Goal: Task Accomplishment & Management: Manage account settings

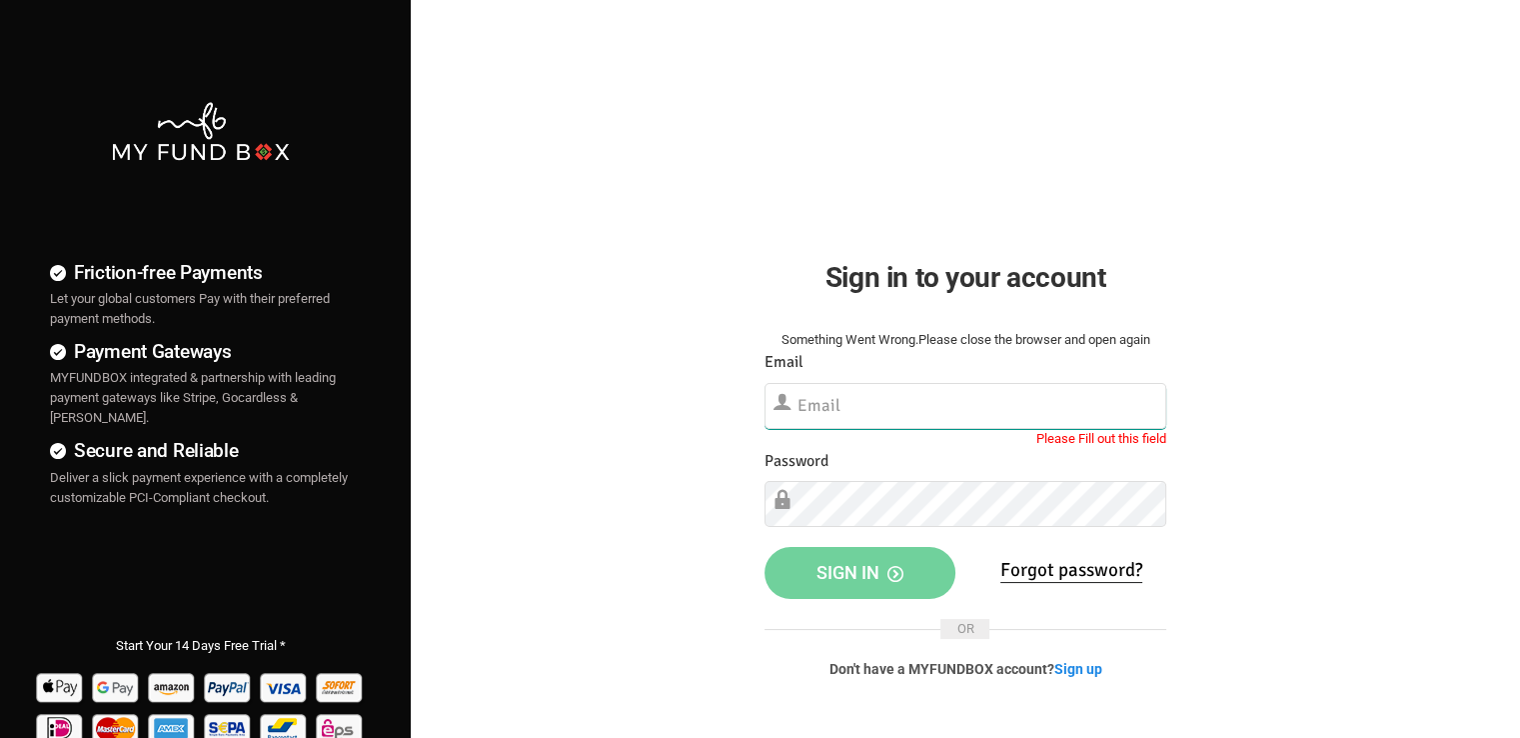
click at [820, 409] on input "text" at bounding box center [966, 406] width 402 height 46
paste input "[EMAIL_ADDRESS][DOMAIN_NAME]"
type input "[EMAIL_ADDRESS][DOMAIN_NAME]"
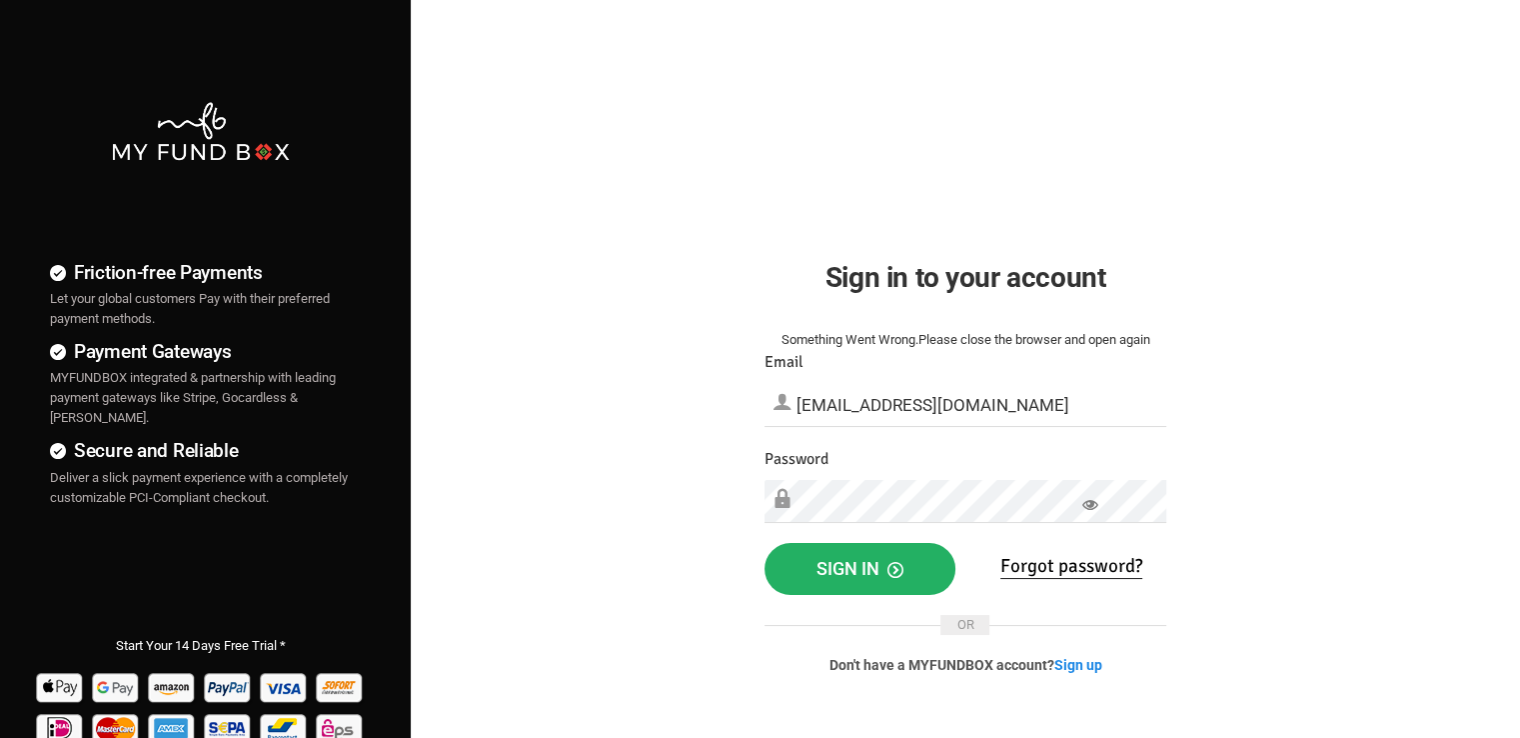
click at [896, 578] on button "Sign in" at bounding box center [860, 569] width 191 height 52
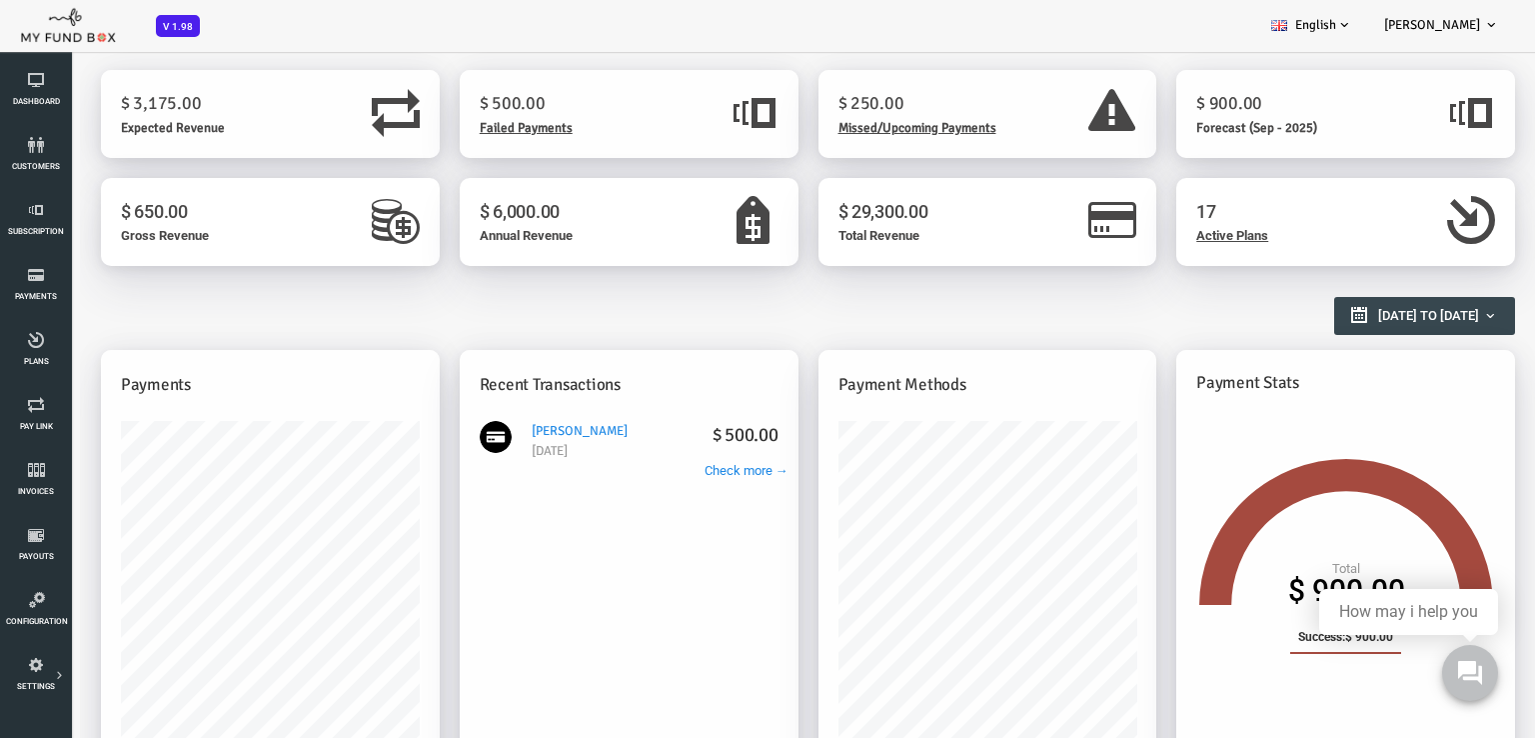
click at [870, 132] on span "Missed/Upcoming Payments" at bounding box center [857, 128] width 158 height 16
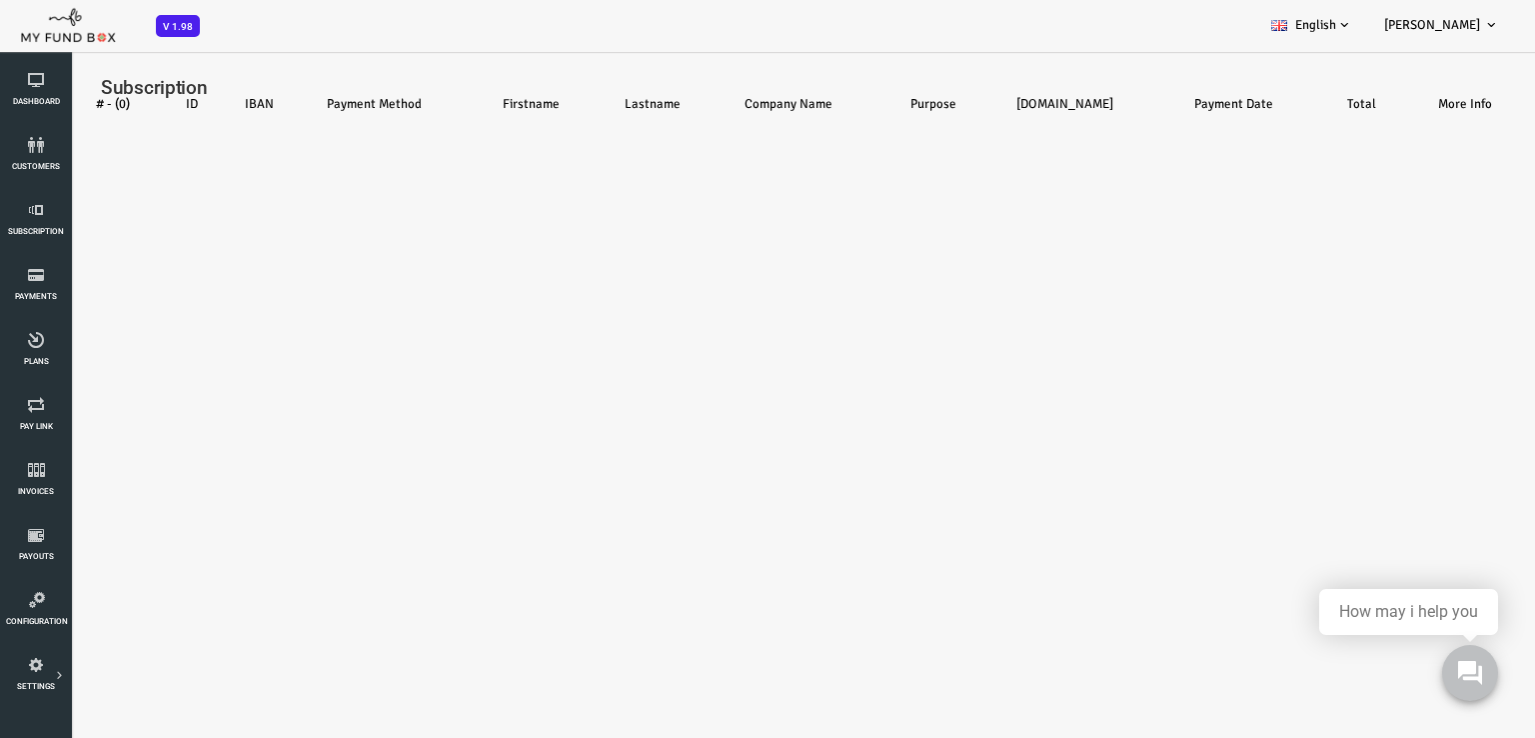
select select "100"
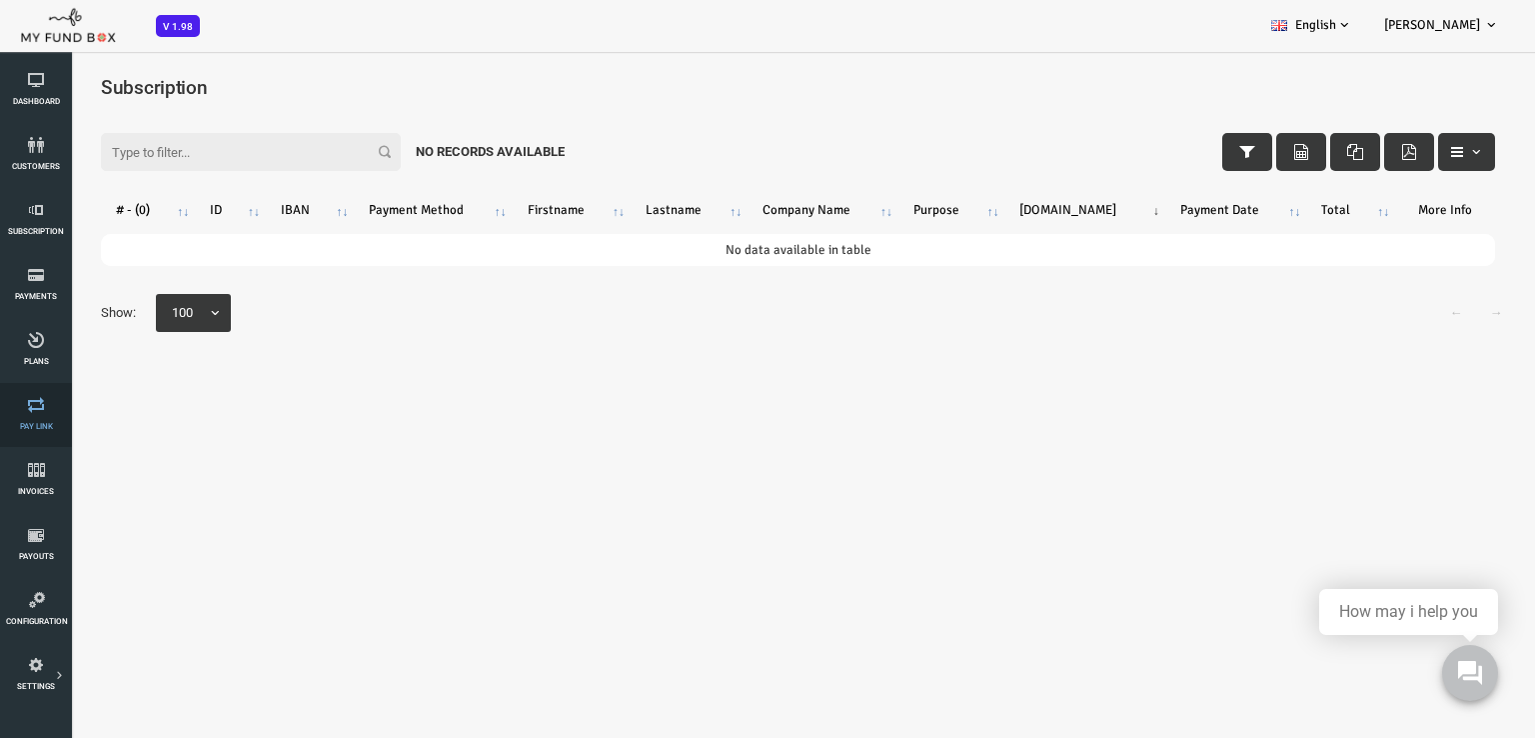
click at [0, 0] on span "Pay Link" at bounding box center [0, 0] width 0 height 0
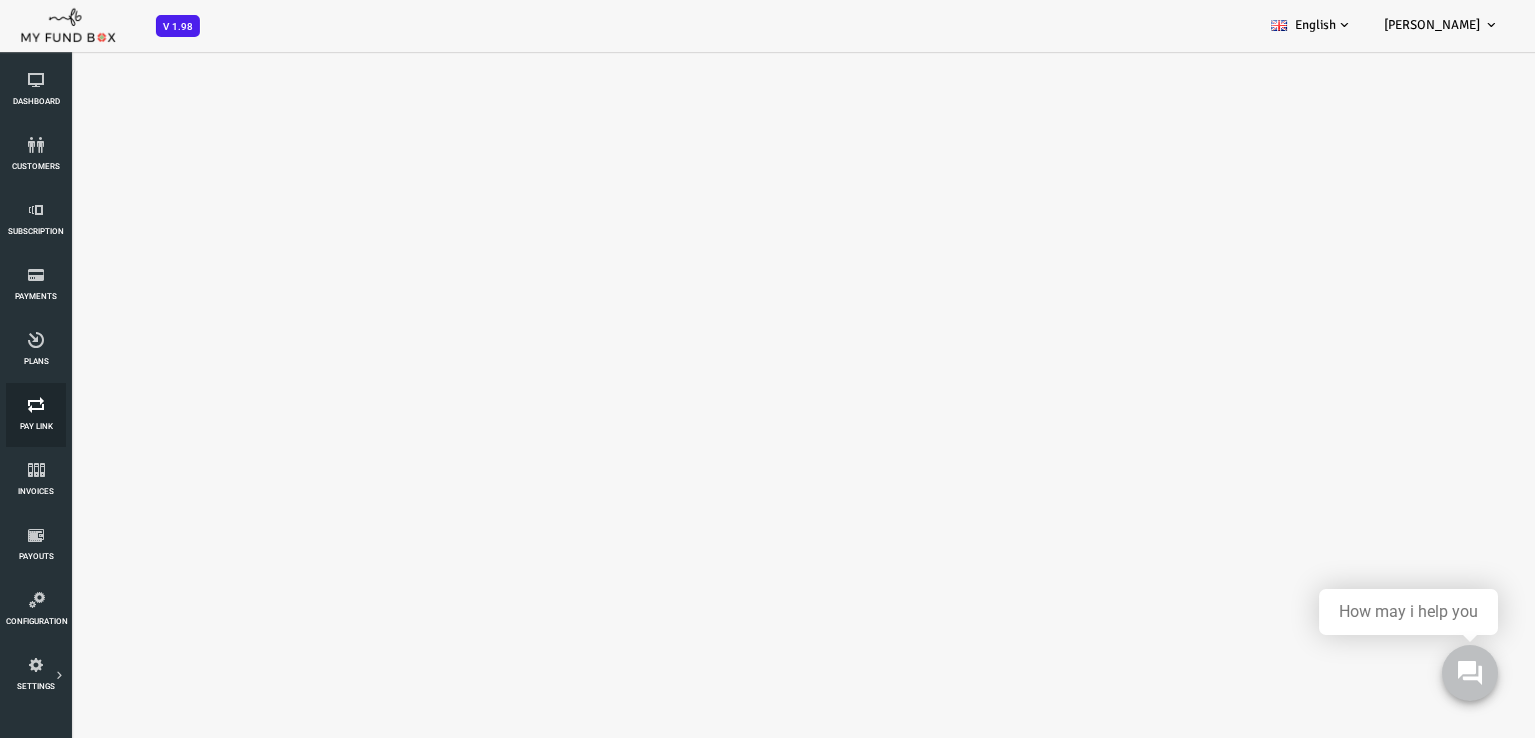
select select "100"
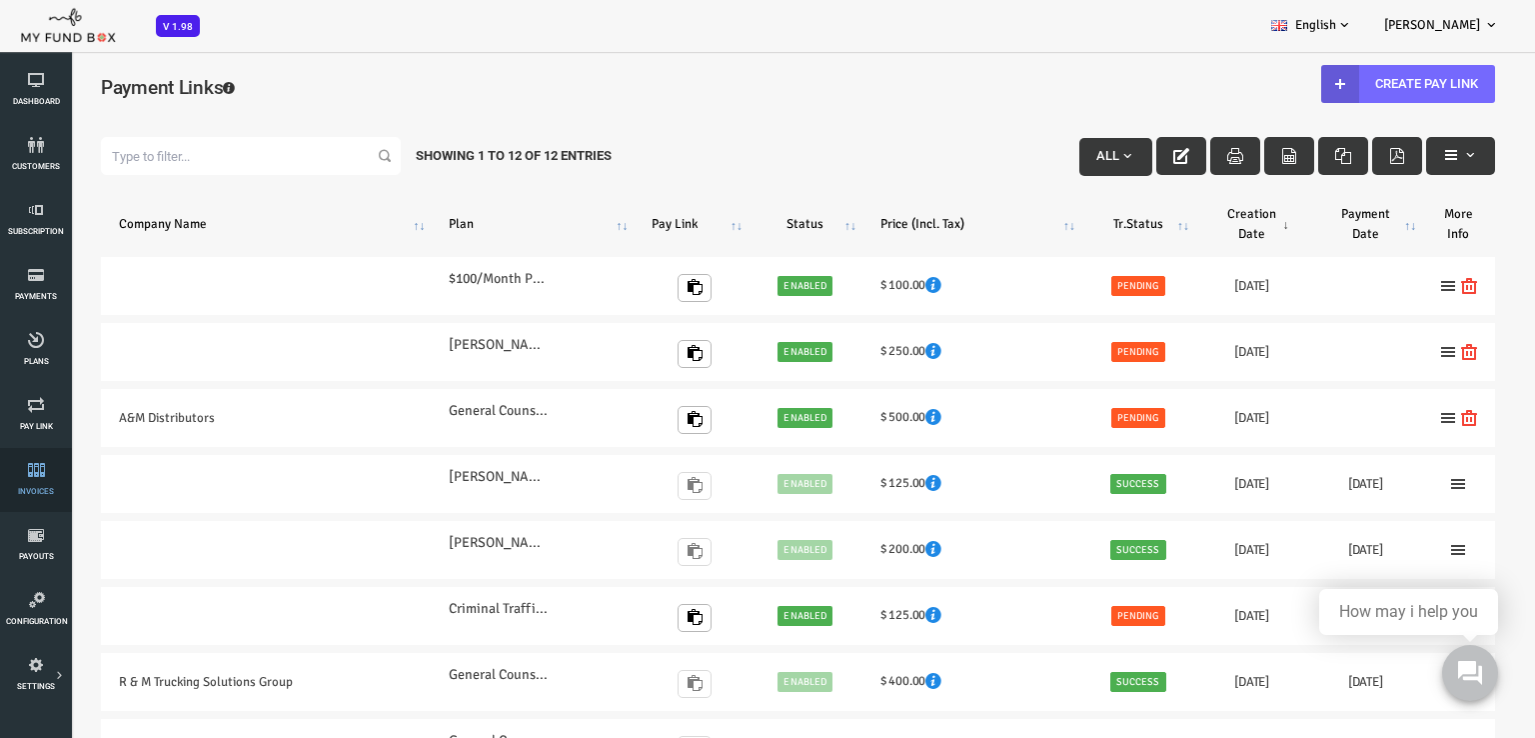
click at [32, 474] on icon at bounding box center [36, 470] width 60 height 16
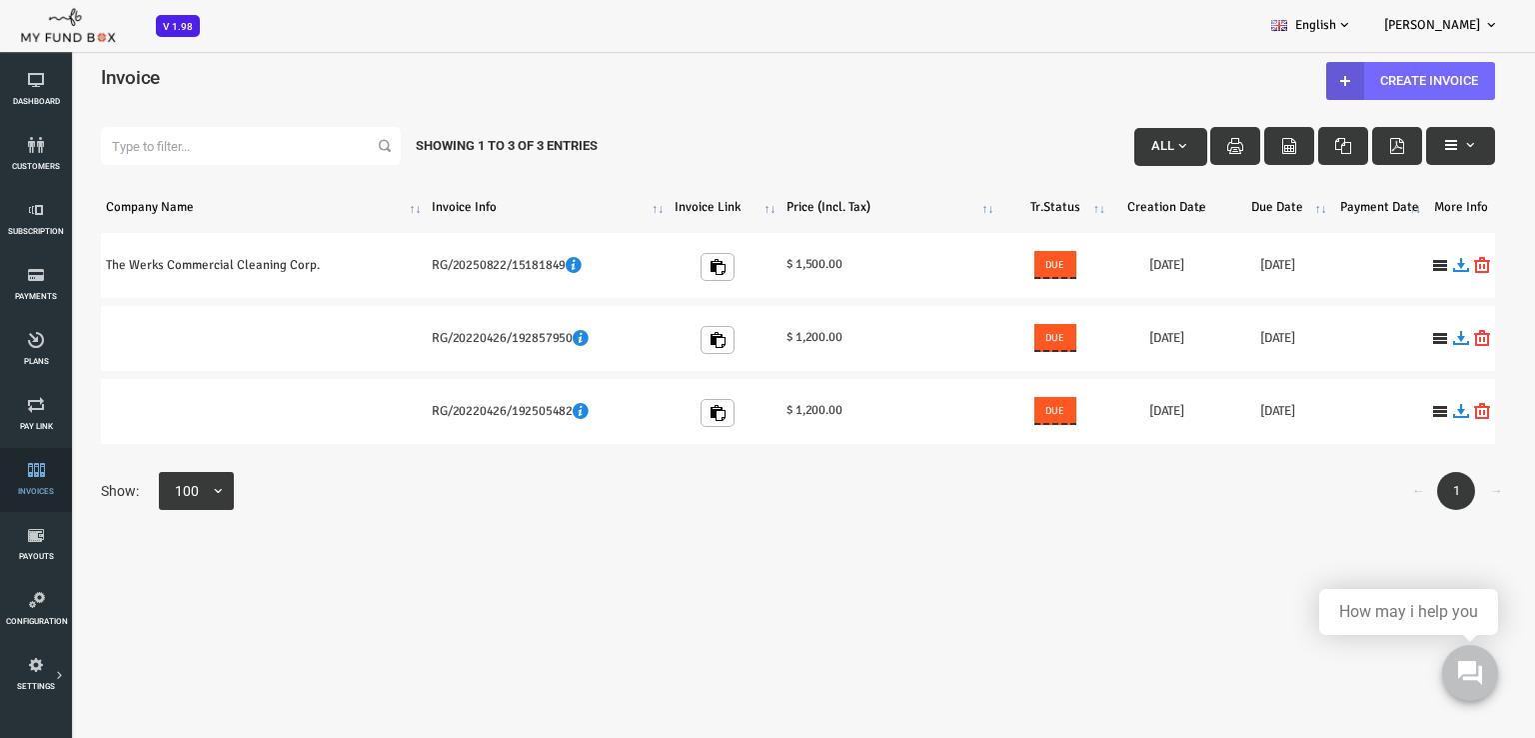
click at [44, 483] on link "Invoices" at bounding box center [36, 480] width 60 height 64
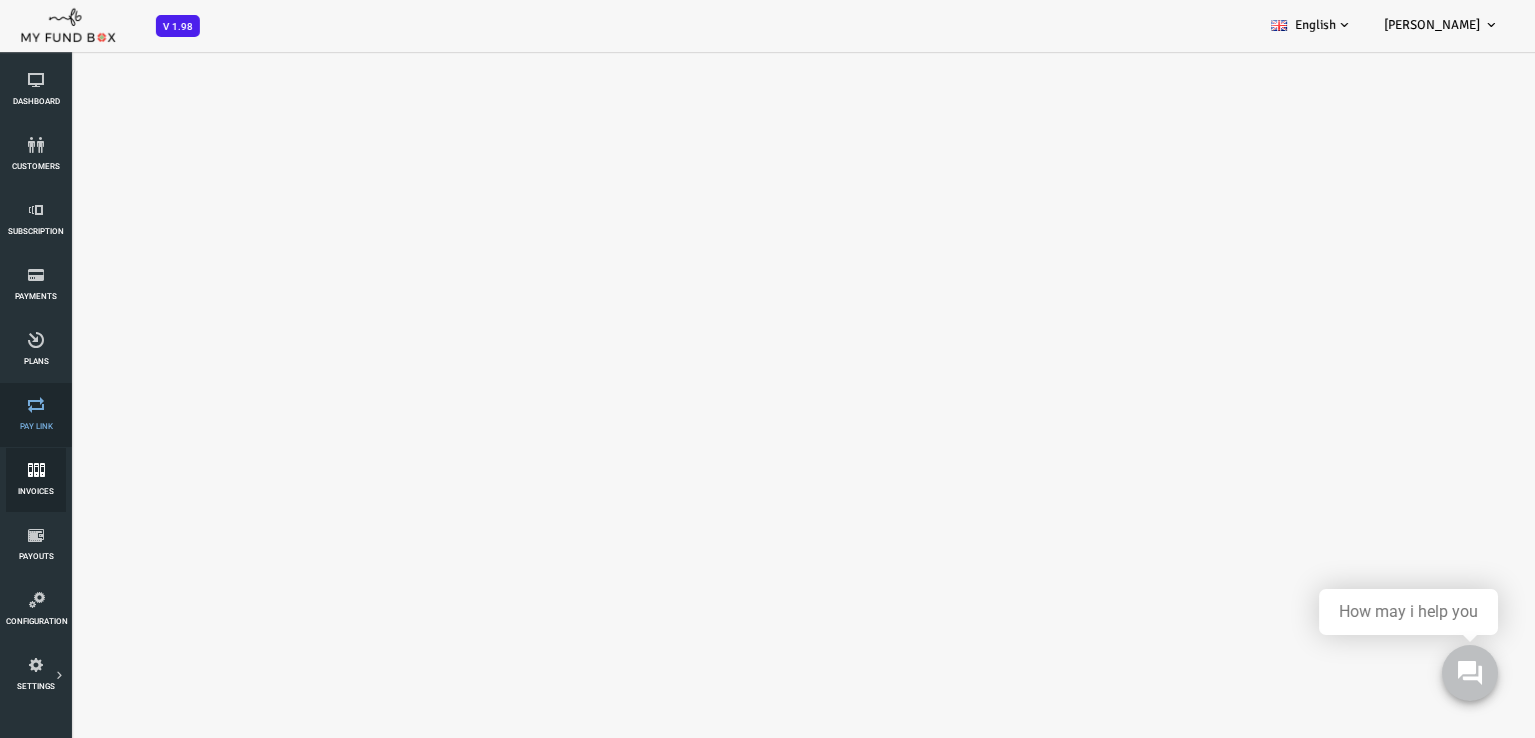
select select "100"
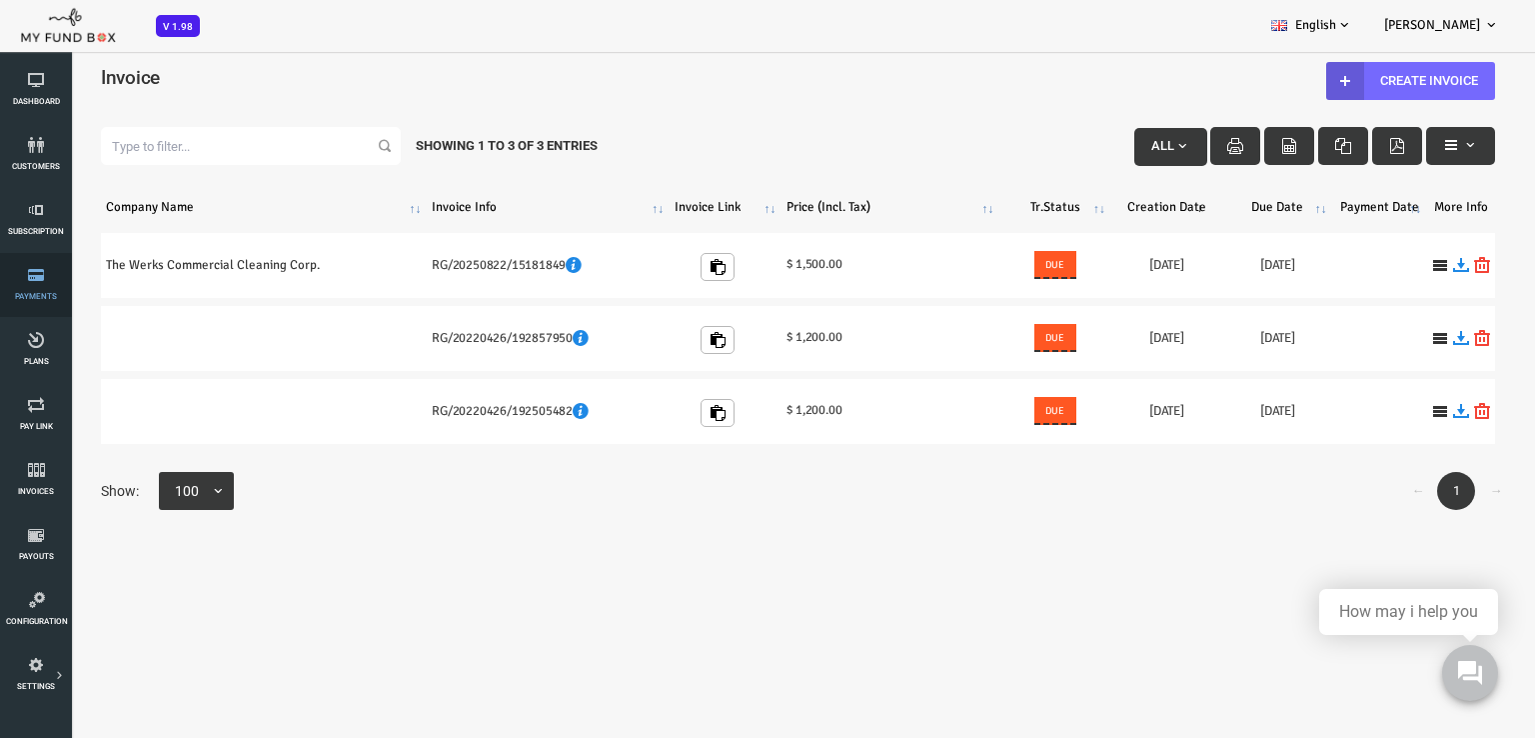
click at [0, 0] on span "Payments" at bounding box center [0, 0] width 0 height 0
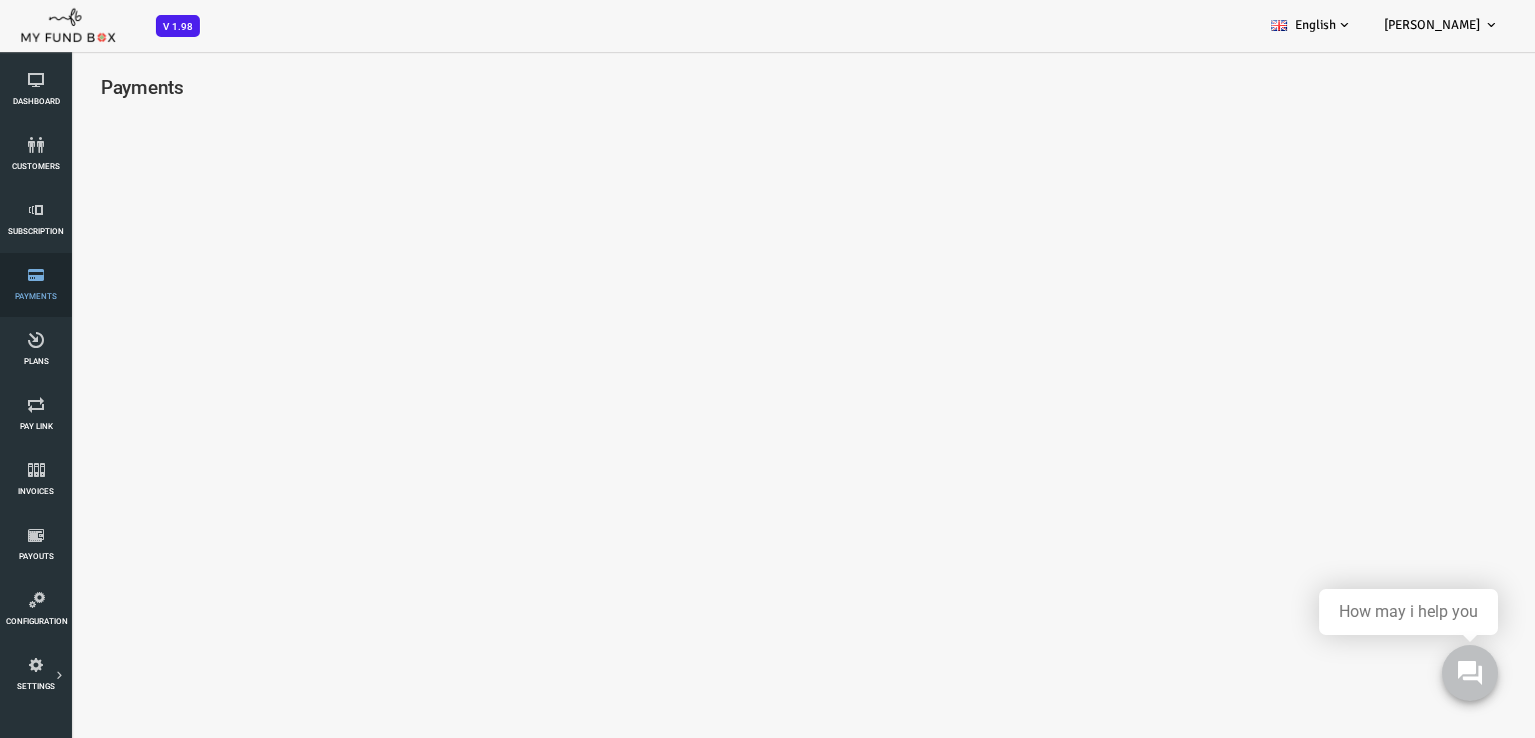
select select "100"
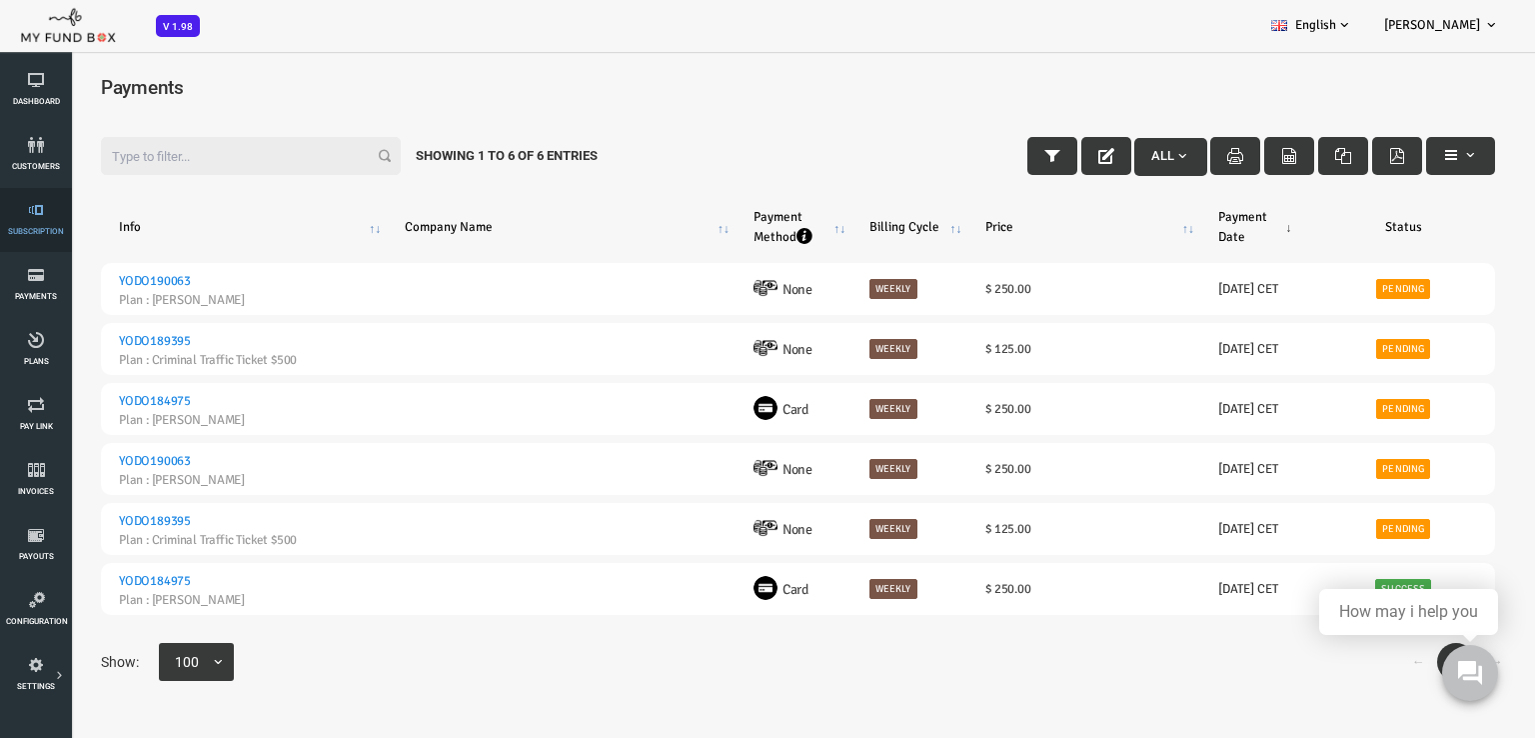
click at [0, 0] on span "Subscription" at bounding box center [0, 0] width 0 height 0
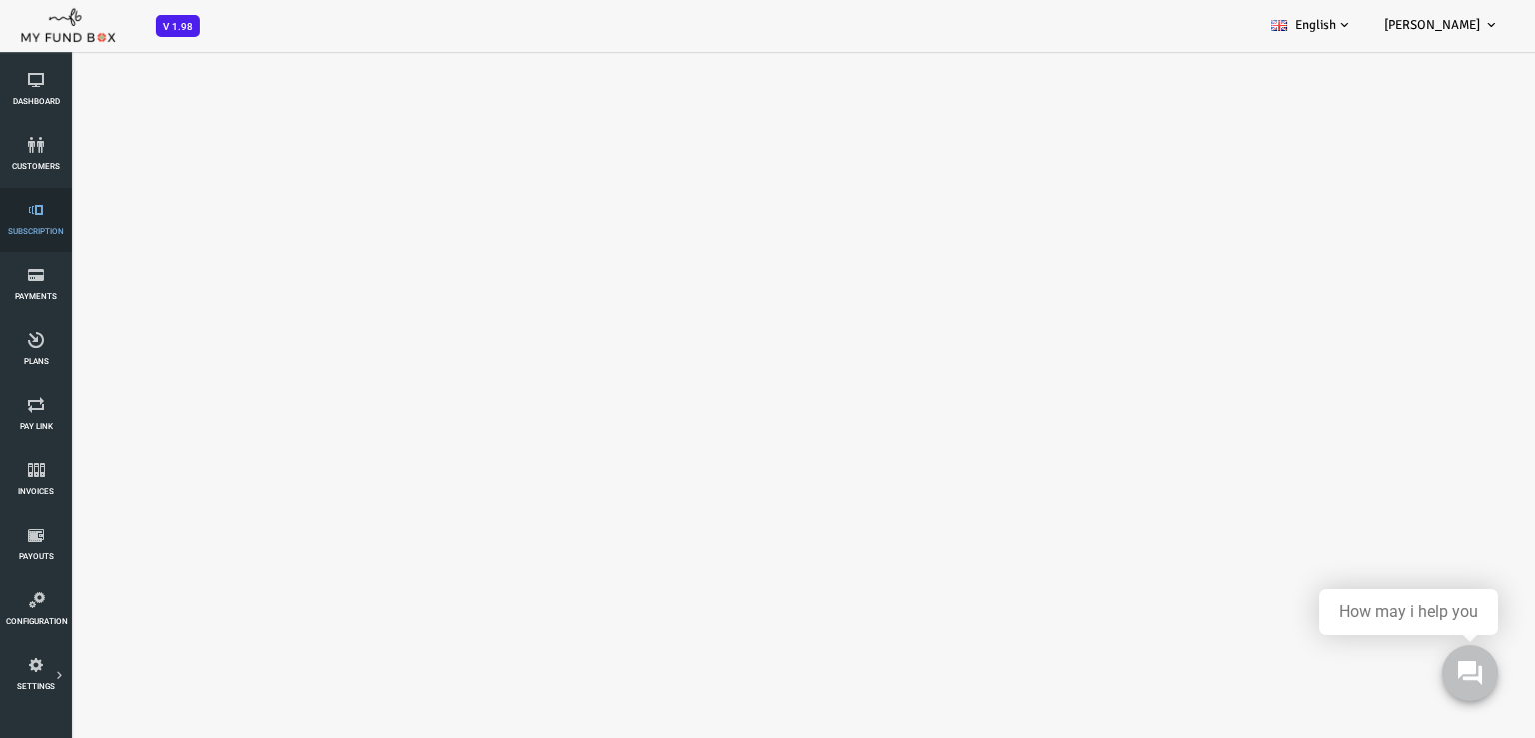
select select "100"
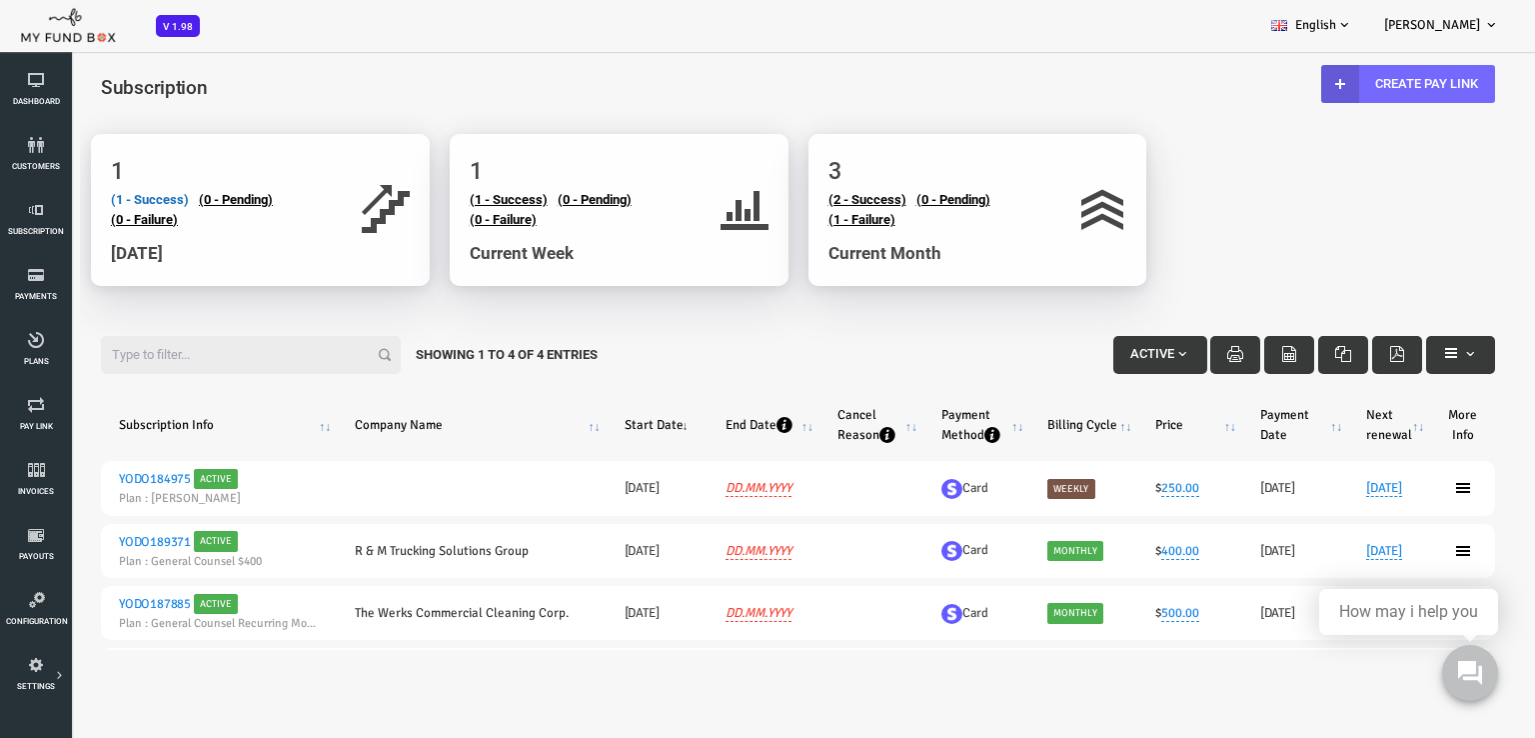
click at [89, 202] on link "(1 - Success)" at bounding box center [89, 199] width 78 height 15
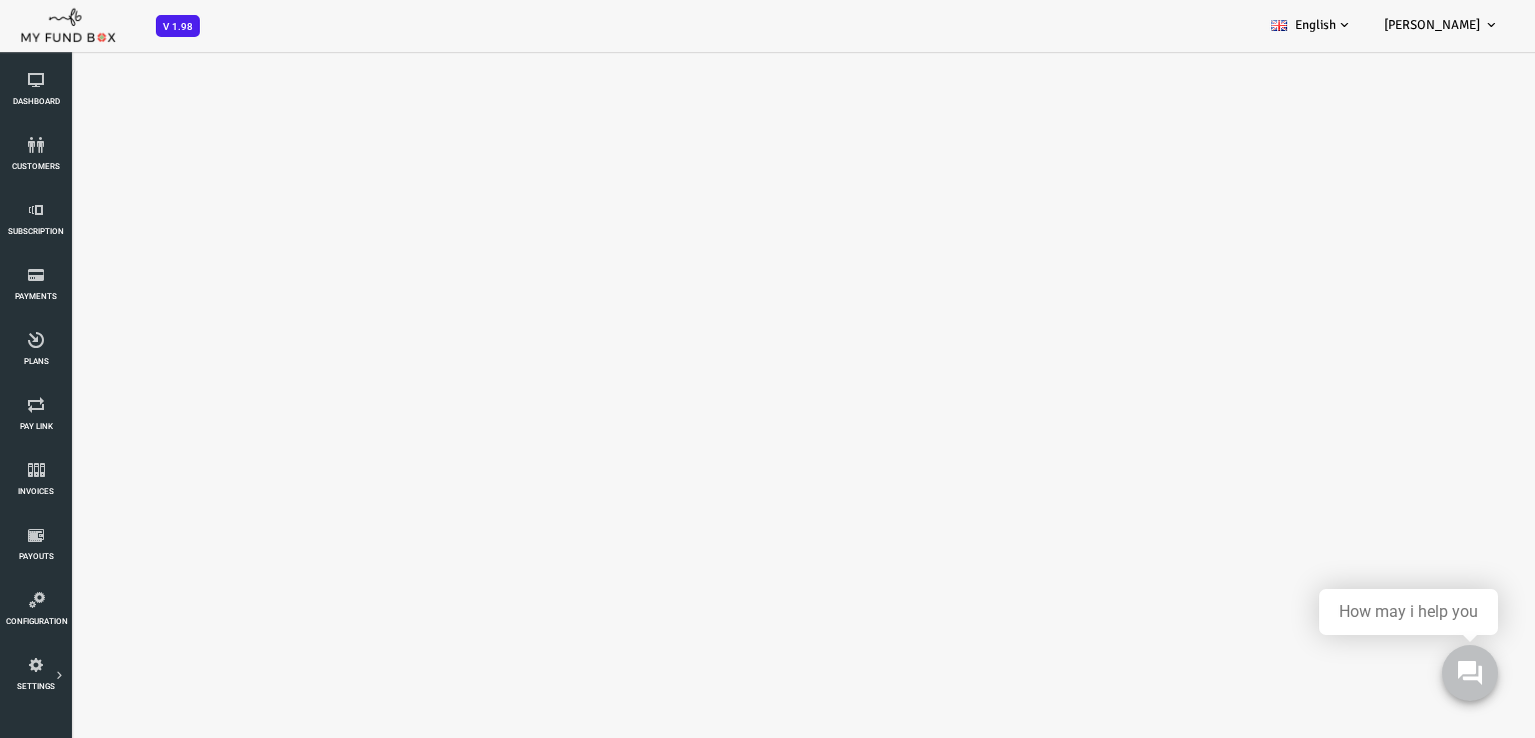
select select "100"
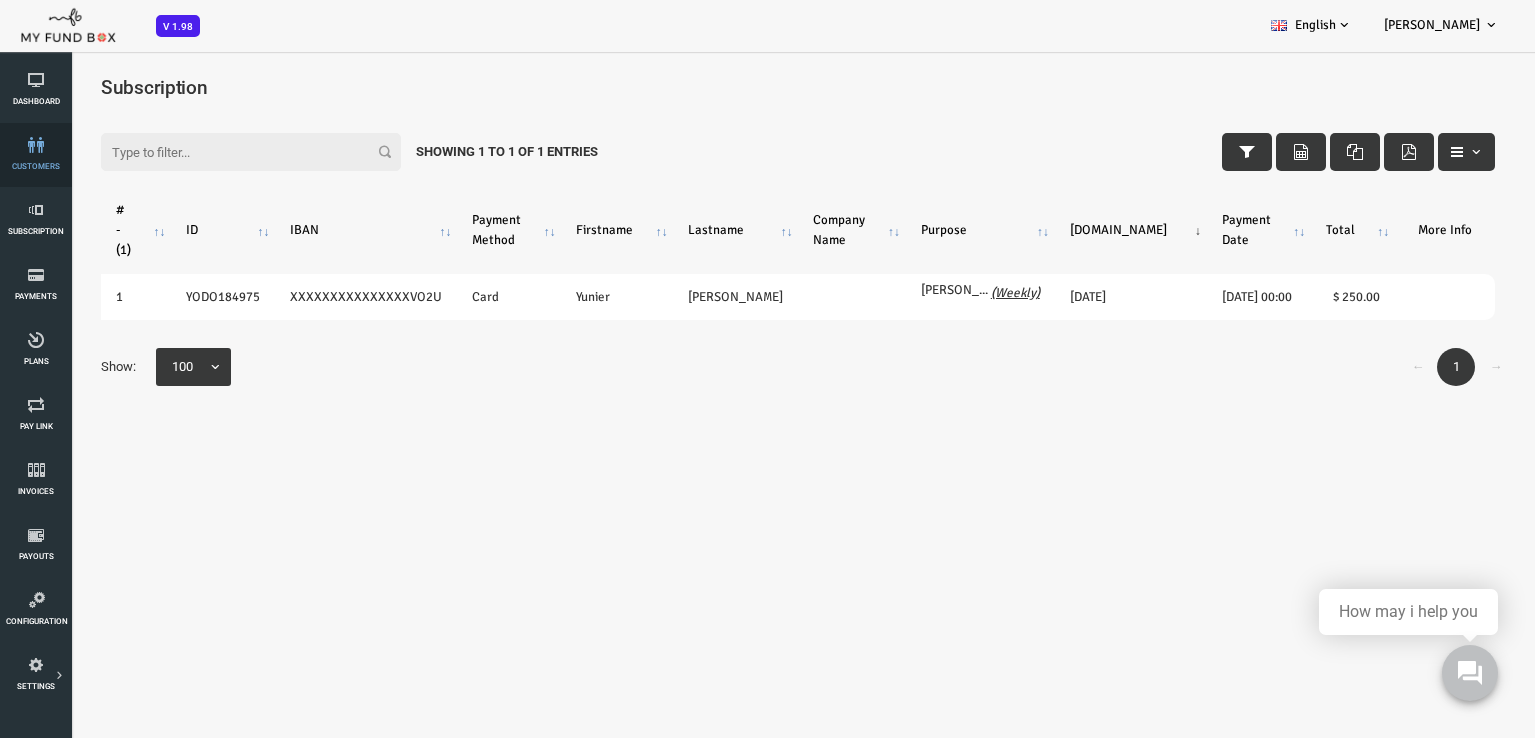
click at [33, 148] on icon at bounding box center [36, 145] width 60 height 16
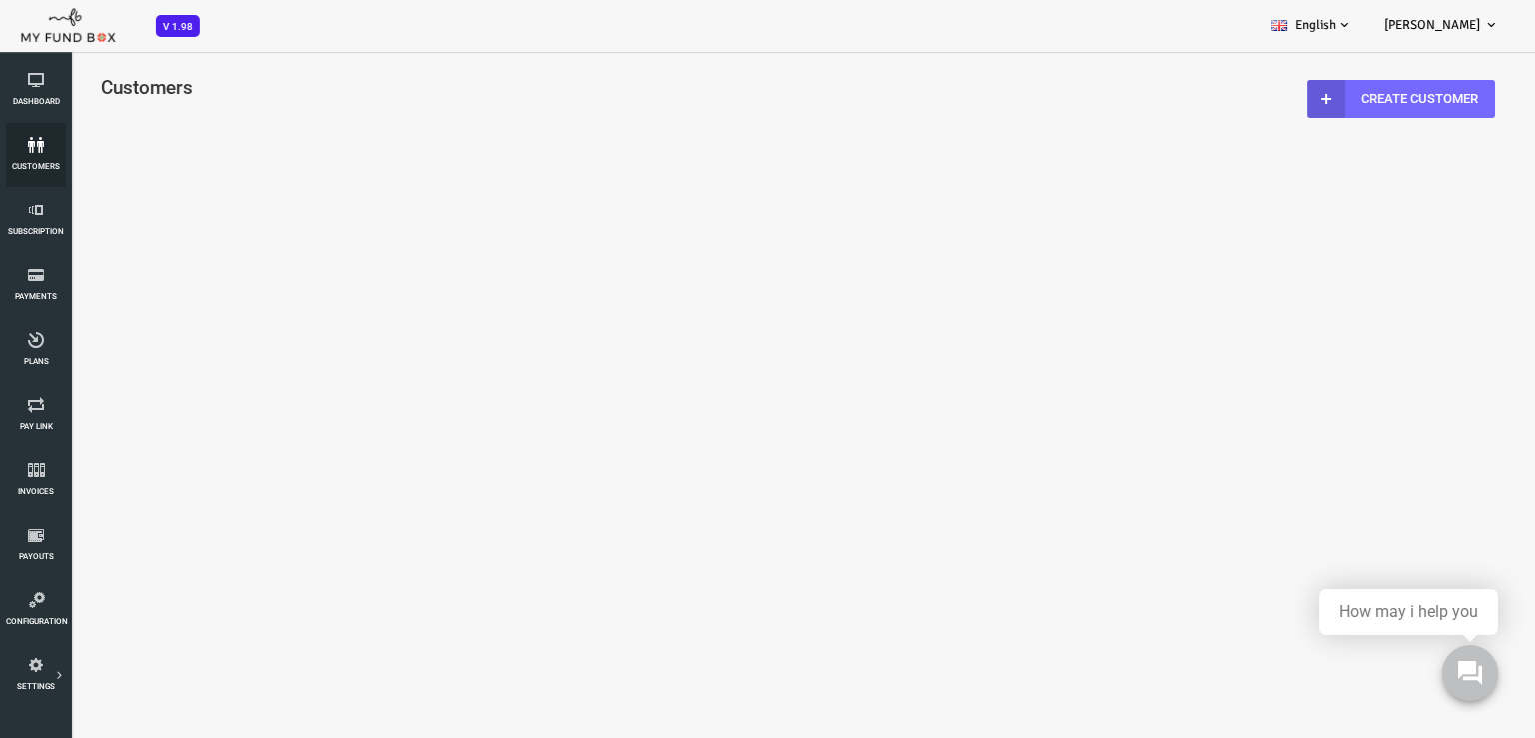
select select "100"
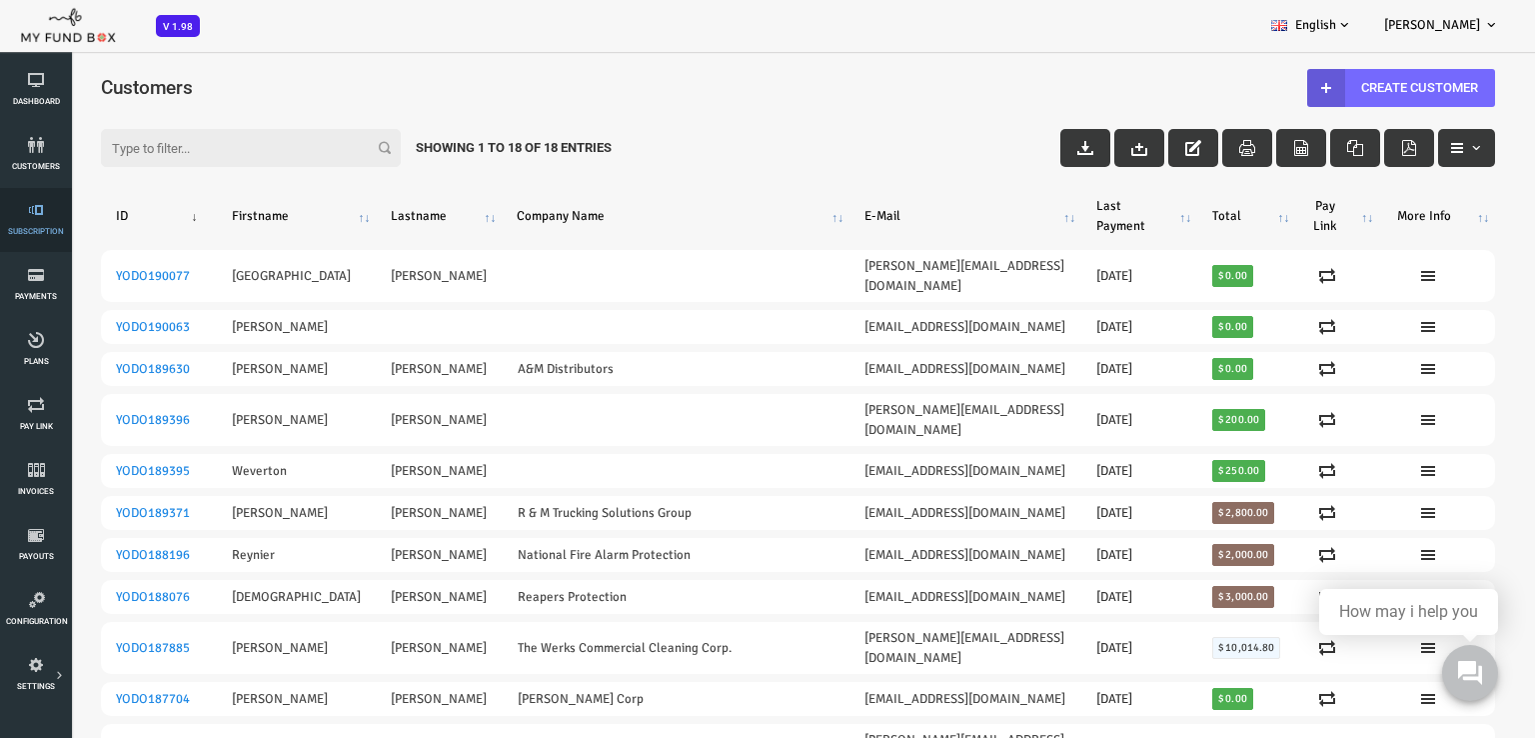
click at [35, 225] on link "Subscription" at bounding box center [36, 220] width 60 height 64
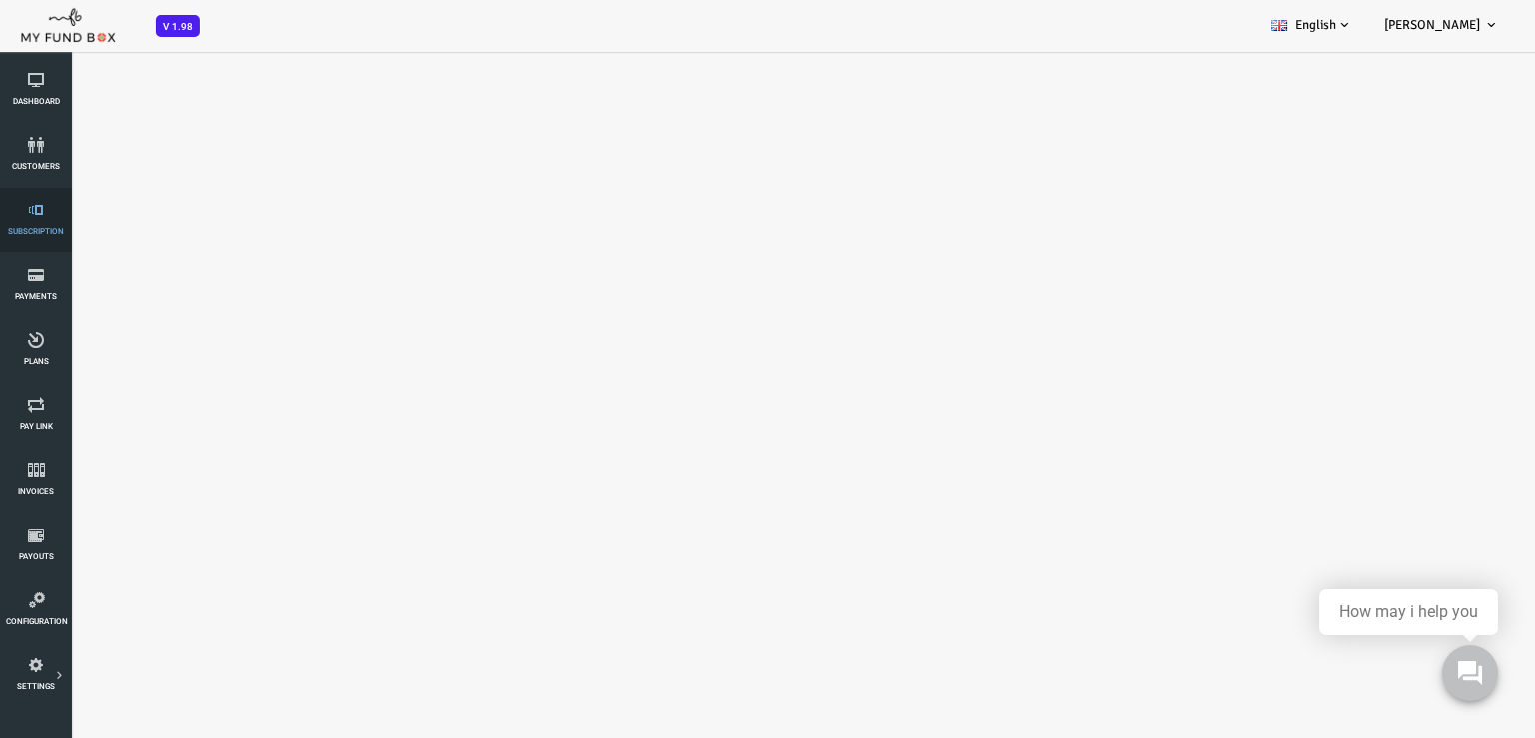
select select "100"
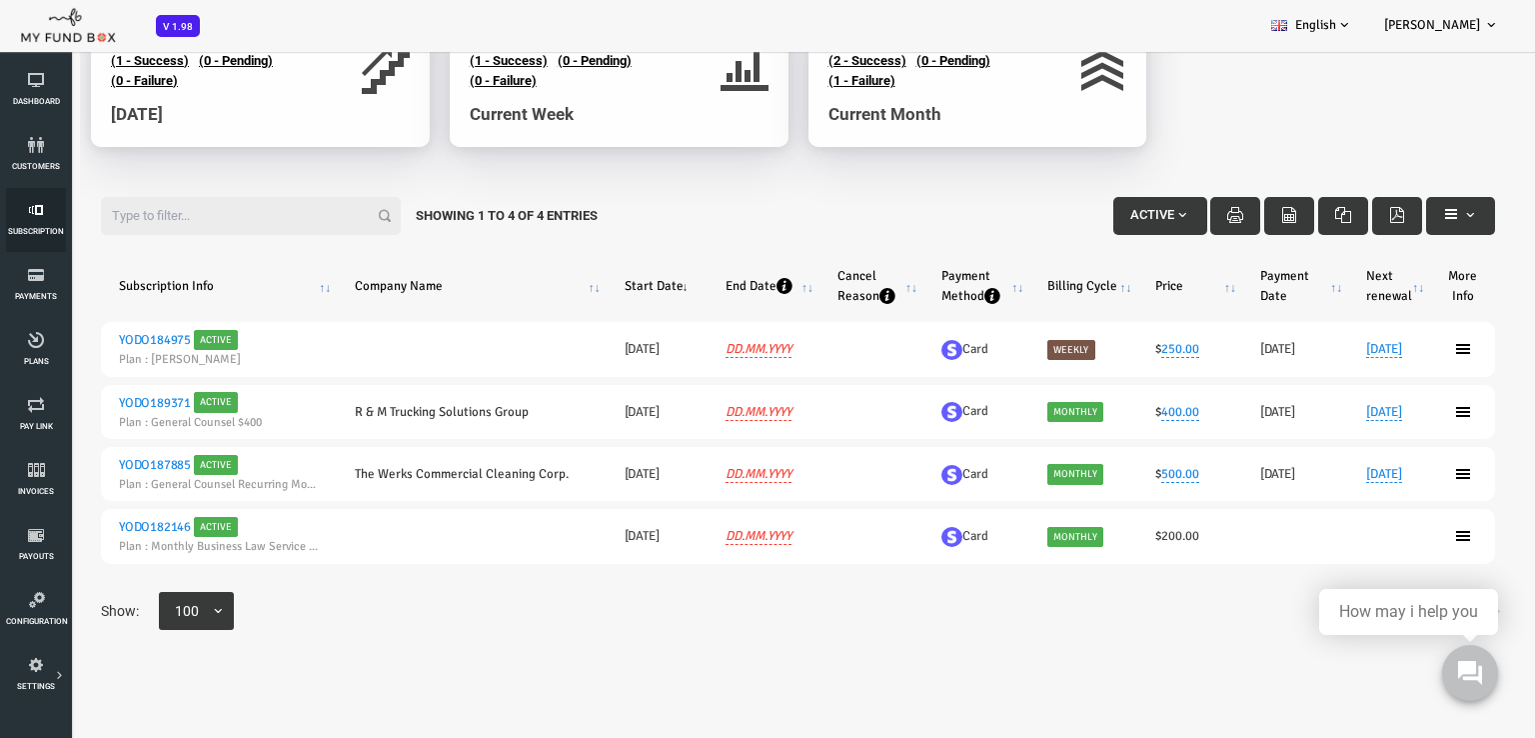
scroll to position [160, 0]
